Goal: Task Accomplishment & Management: Manage account settings

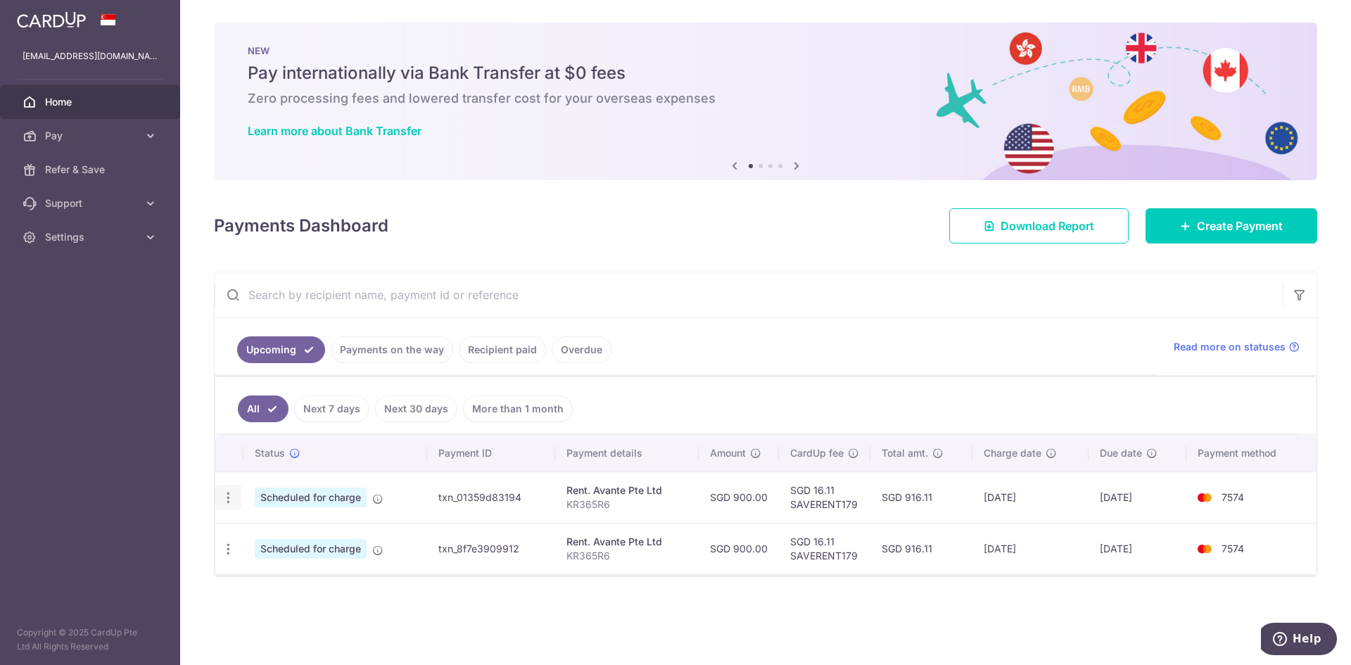
click at [229, 498] on icon "button" at bounding box center [228, 497] width 15 height 15
click at [292, 528] on span "Update payment" at bounding box center [303, 536] width 96 height 17
radio input "true"
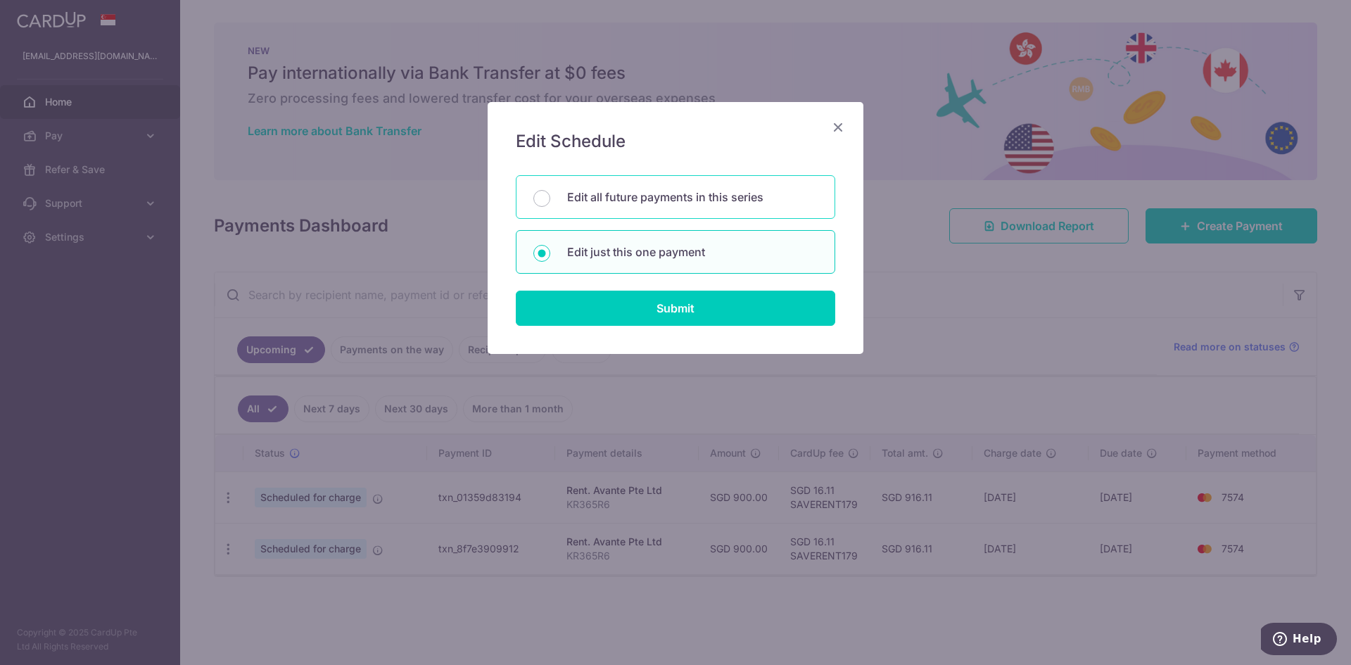
click at [607, 198] on p "Edit all future payments in this series" at bounding box center [692, 197] width 251 height 17
click at [550, 198] on input "Edit all future payments in this series" at bounding box center [541, 198] width 17 height 17
radio input "true"
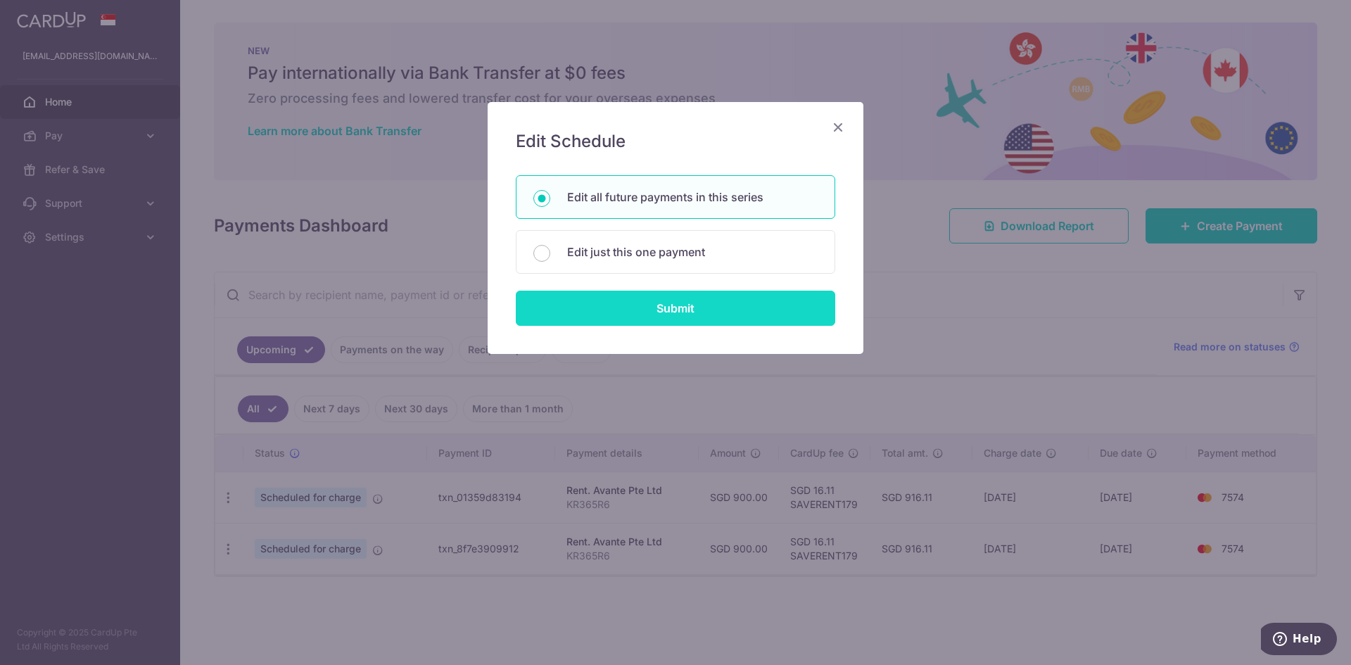
click at [691, 307] on input "Submit" at bounding box center [675, 308] width 319 height 35
radio input "true"
type input "900.00"
type input "KR365R6"
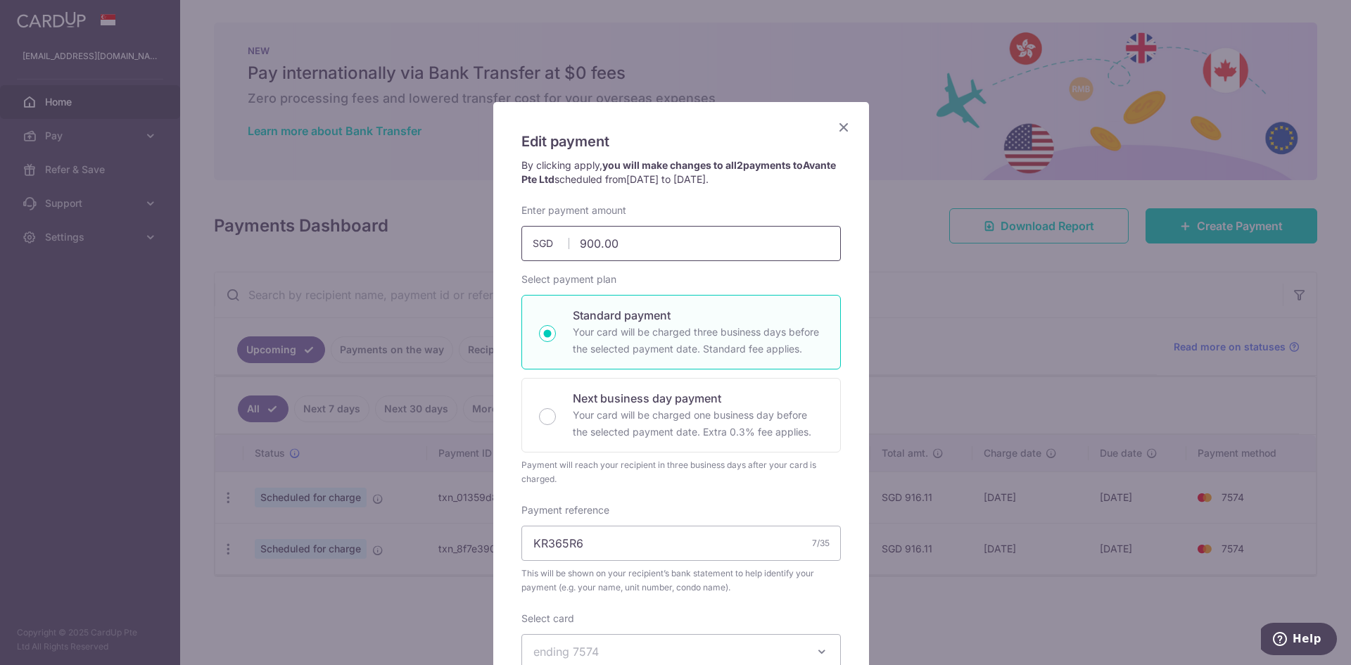
drag, startPoint x: 633, startPoint y: 243, endPoint x: 547, endPoint y: 243, distance: 85.9
click at [547, 243] on div "900.00 900.00 SGD" at bounding box center [680, 243] width 319 height 35
type input "1,500.00"
click at [685, 205] on div "Enter payment amount 1,500.00 1500.00 SGD To change the payment amount, please …" at bounding box center [680, 232] width 319 height 58
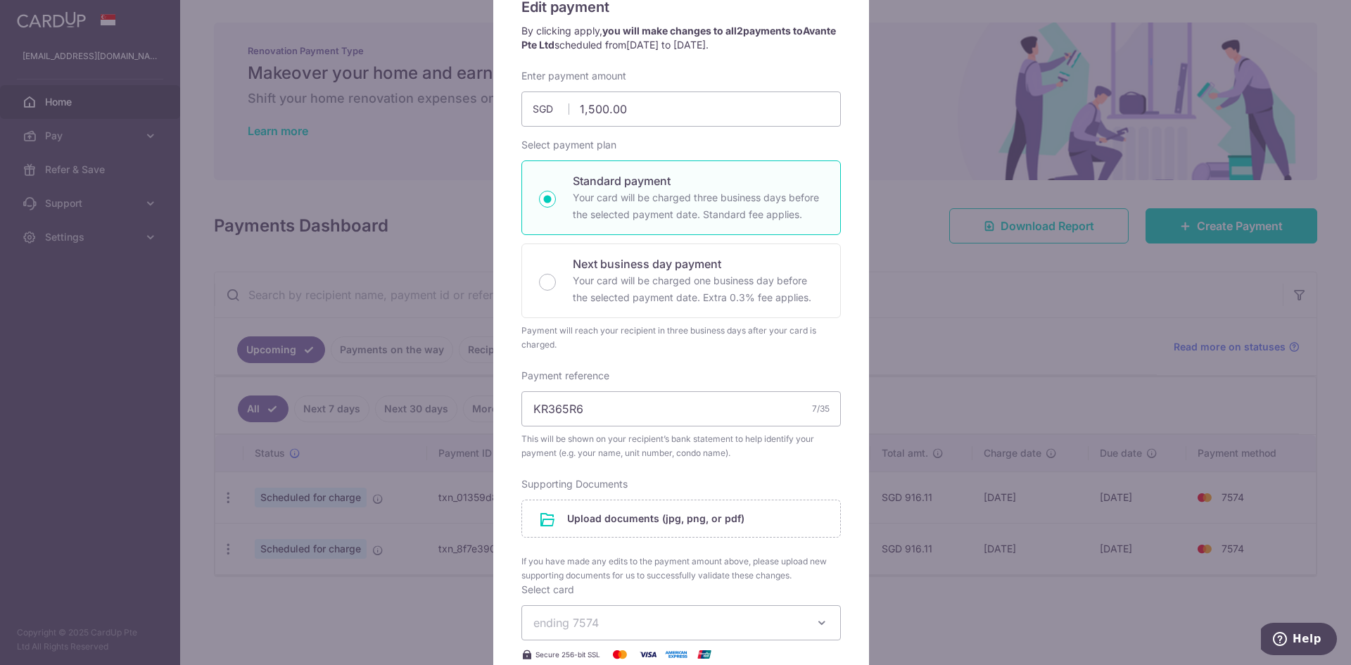
scroll to position [281, 0]
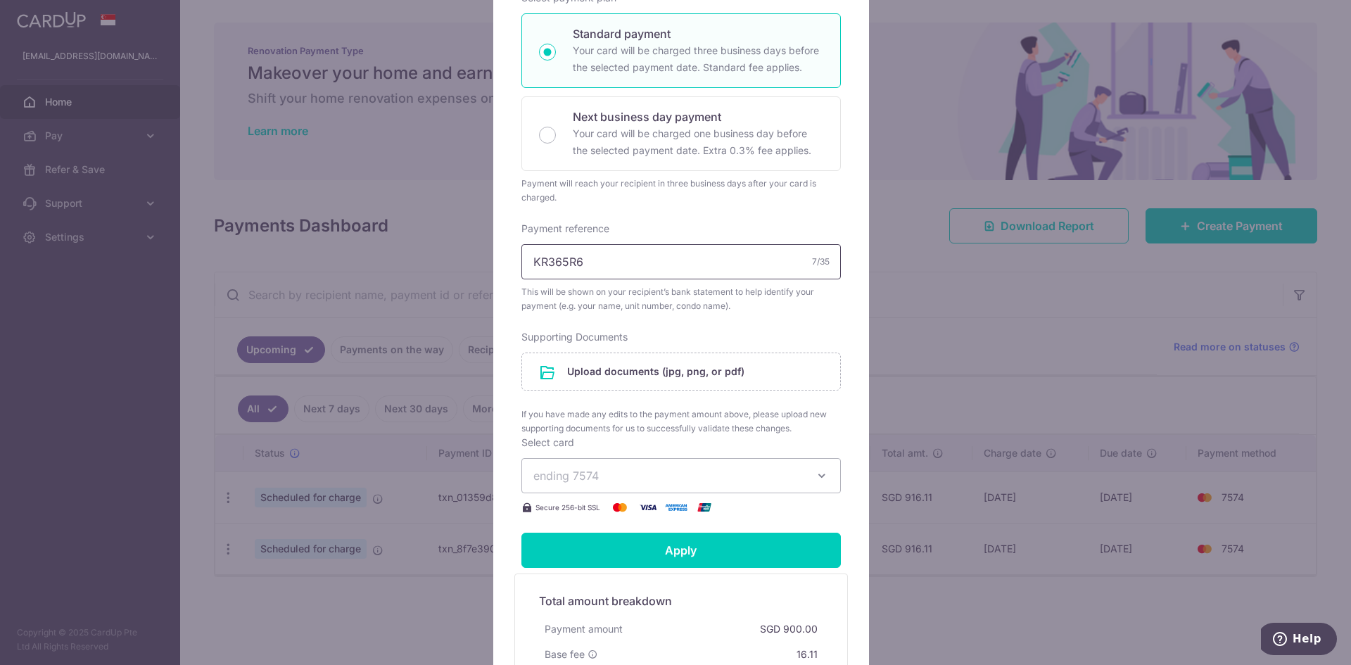
click at [625, 265] on input "KR365R6" at bounding box center [680, 261] width 319 height 35
type input "KR365R3"
click at [685, 213] on div "Enter payment amount 1,500.00 1500.00 SGD To change the payment amount, please …" at bounding box center [680, 219] width 319 height 594
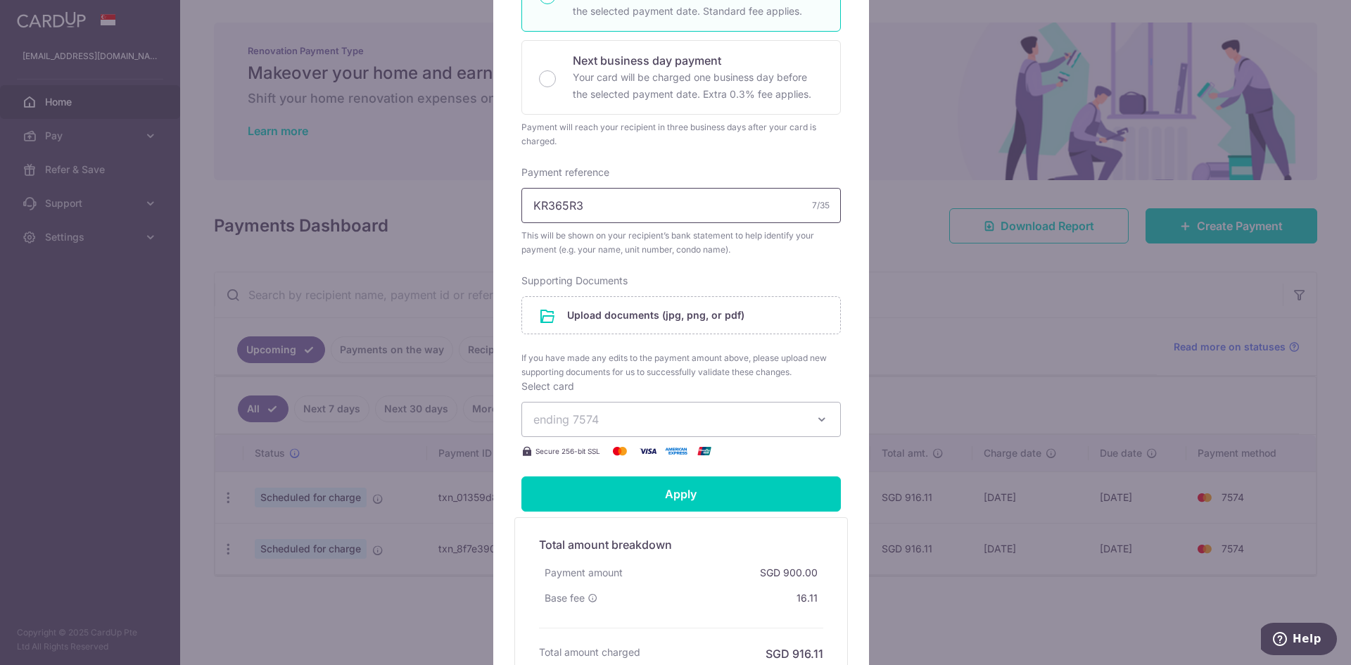
scroll to position [422, 0]
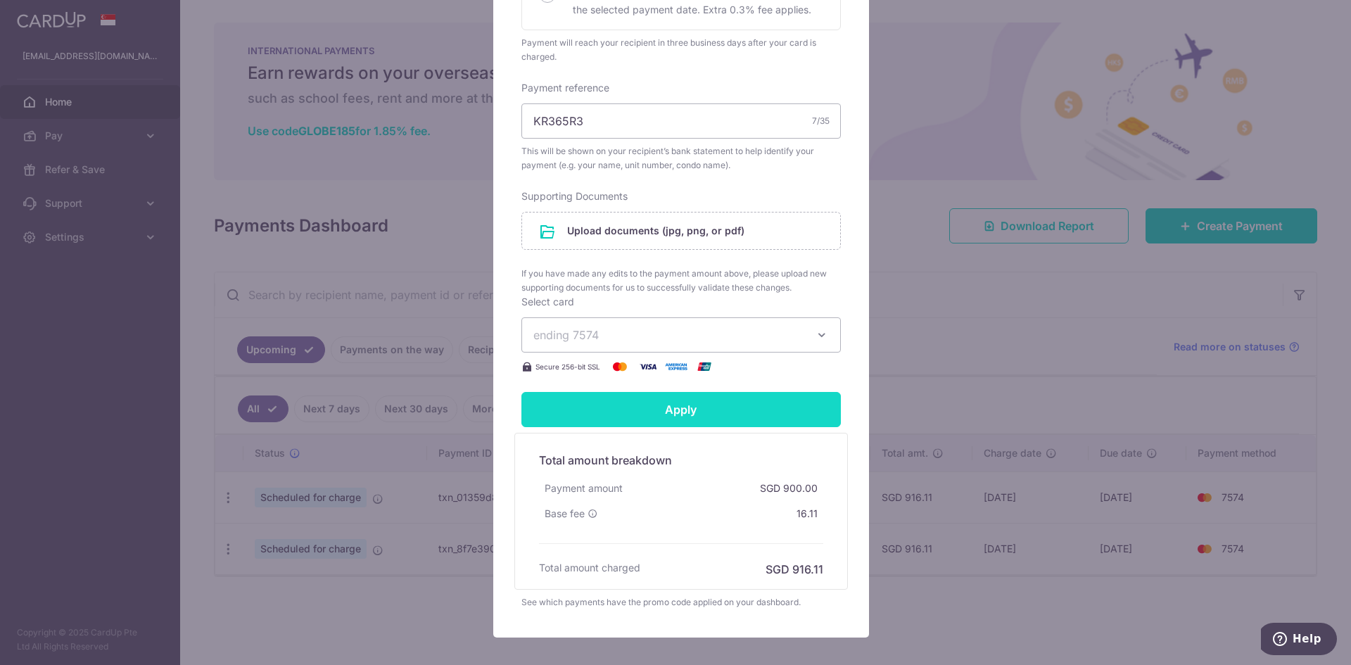
click at [647, 409] on input "Apply" at bounding box center [680, 409] width 319 height 35
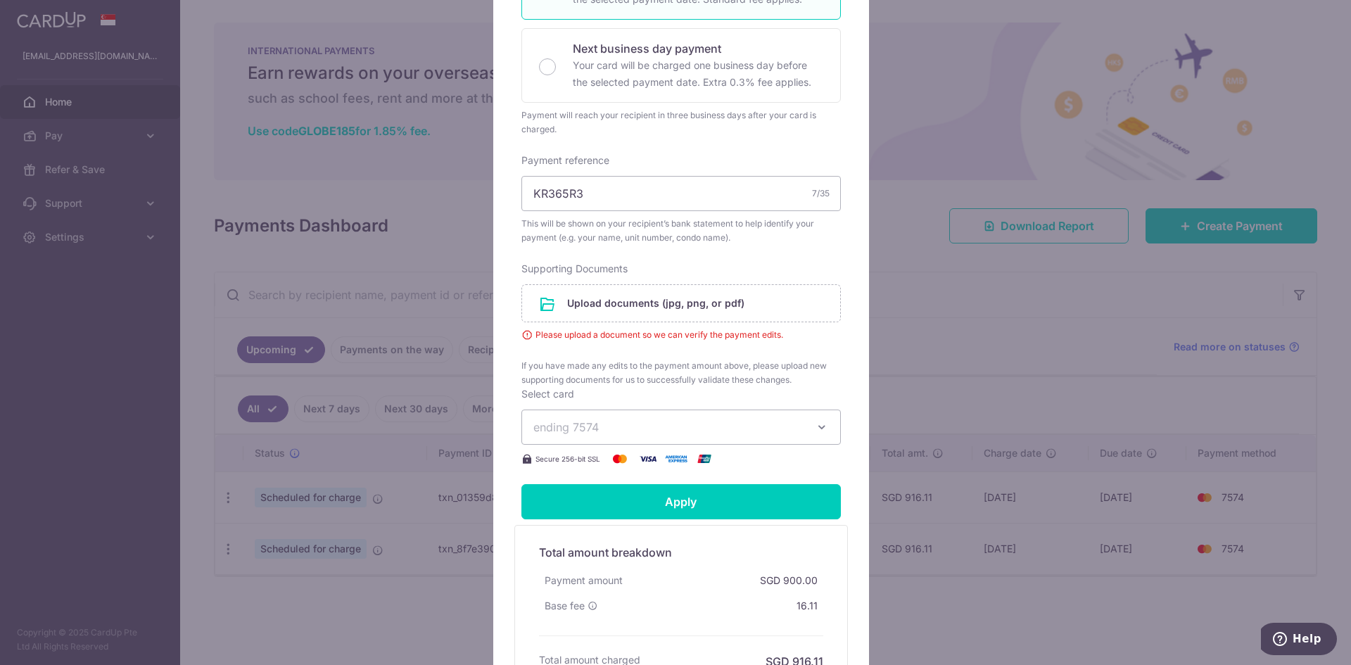
scroll to position [281, 0]
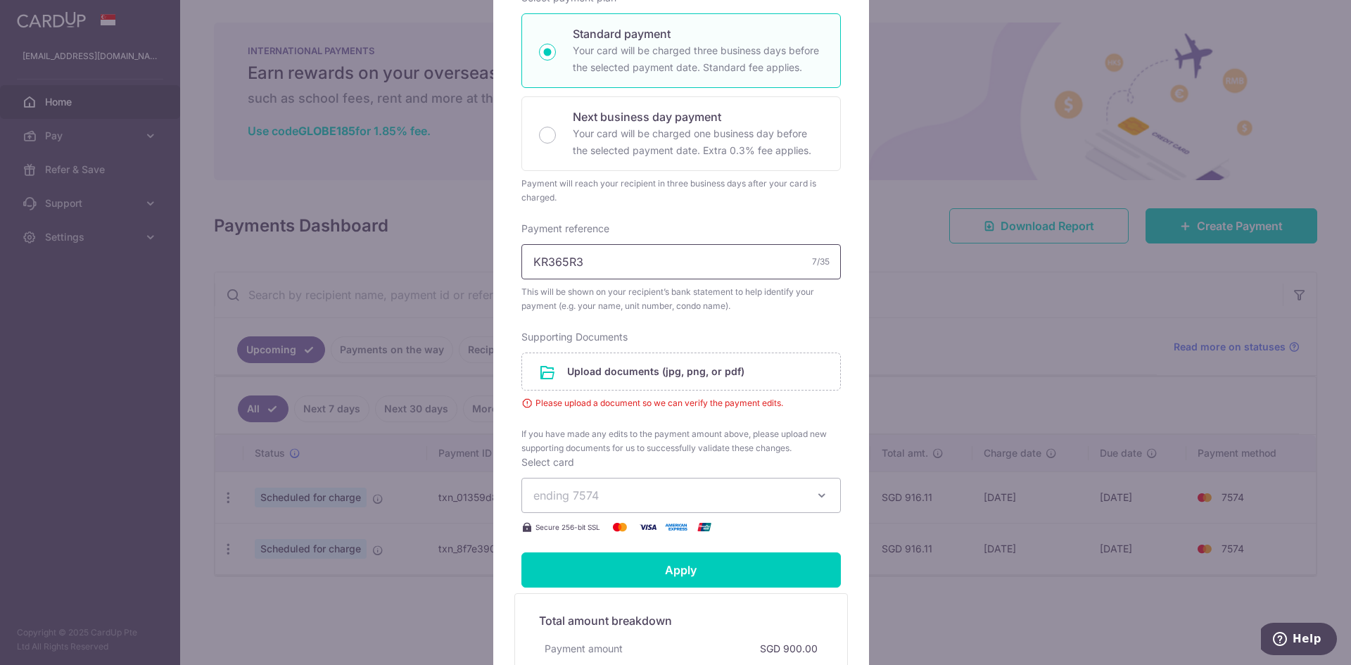
click at [639, 262] on input "KR365R3" at bounding box center [680, 261] width 319 height 35
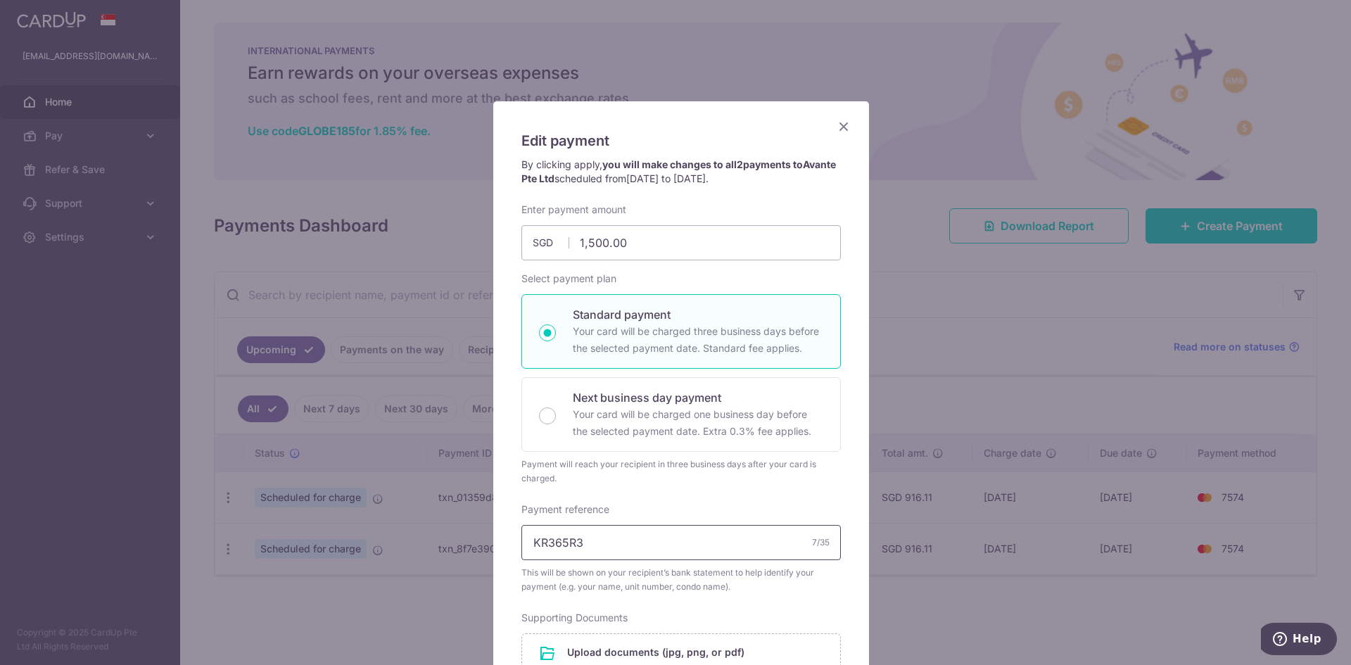
scroll to position [0, 0]
click at [840, 125] on icon "Close" at bounding box center [843, 127] width 17 height 18
